Goal: Go to known website: Access a specific website the user already knows

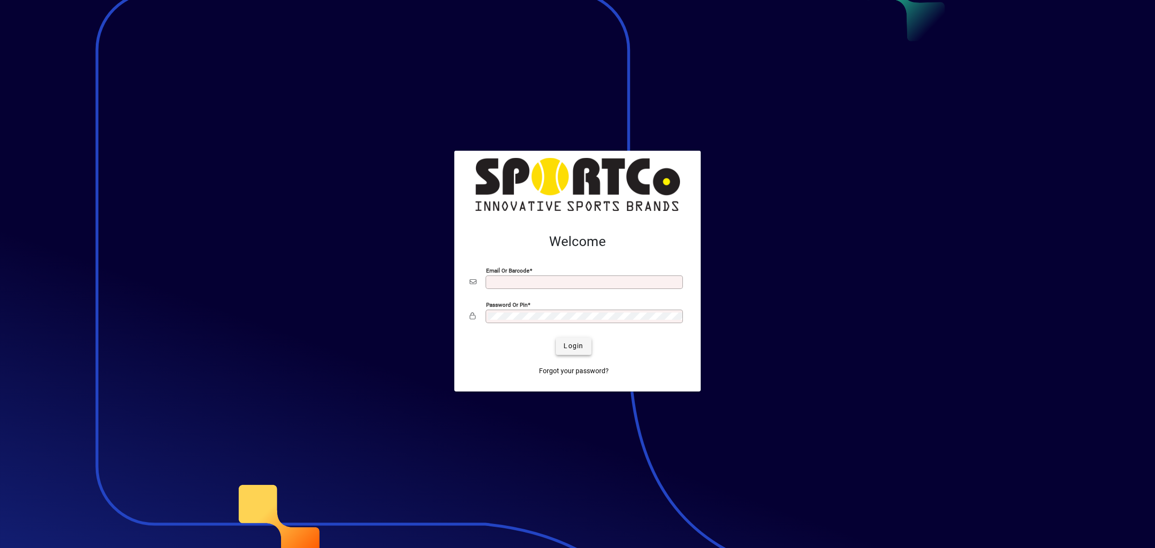
type input "**********"
click at [583, 345] on button "Login" at bounding box center [573, 345] width 35 height 17
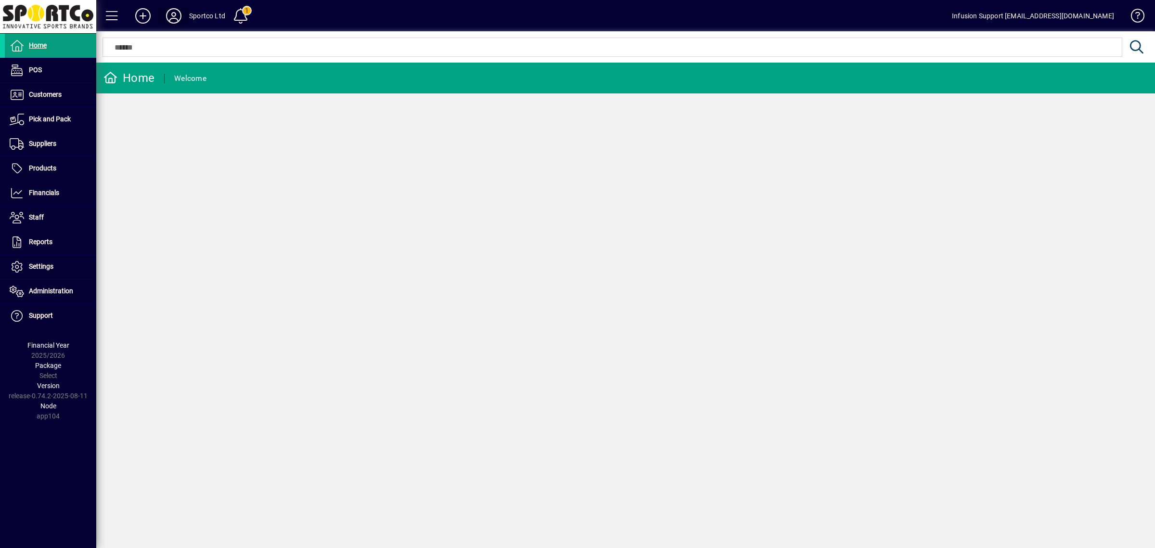
click at [176, 12] on icon at bounding box center [173, 15] width 19 height 15
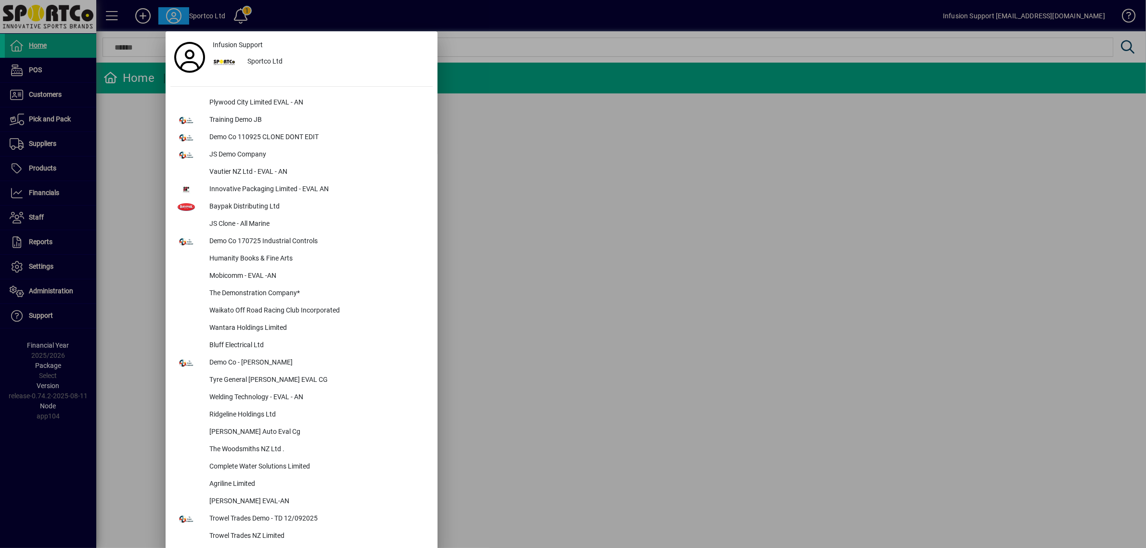
scroll to position [2286, 0]
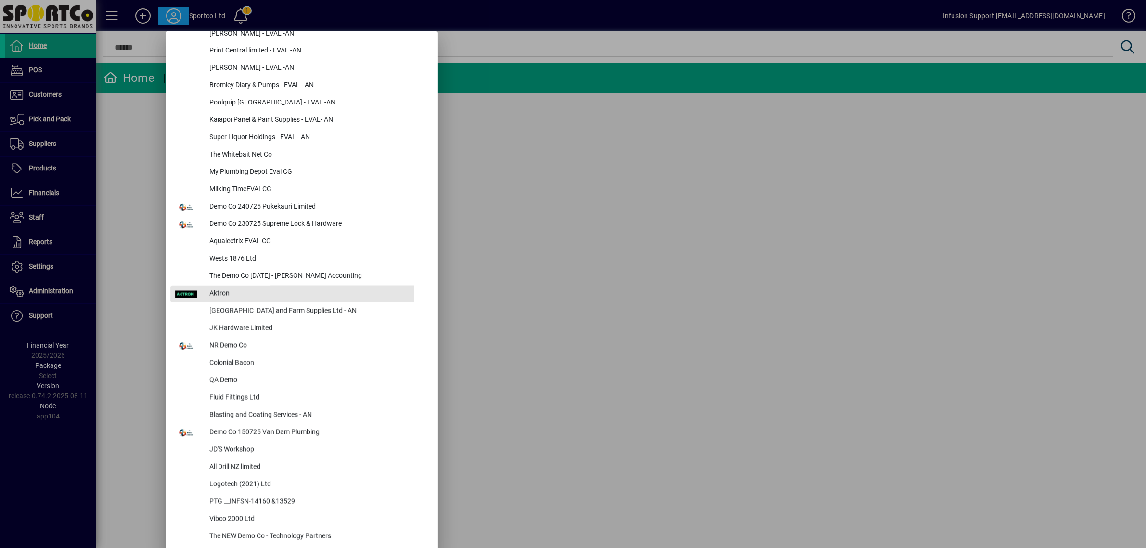
drag, startPoint x: 220, startPoint y: 289, endPoint x: 236, endPoint y: 287, distance: 16.1
click at [221, 288] on div "Aktron" at bounding box center [317, 293] width 231 height 17
